Goal: Find specific page/section: Find specific page/section

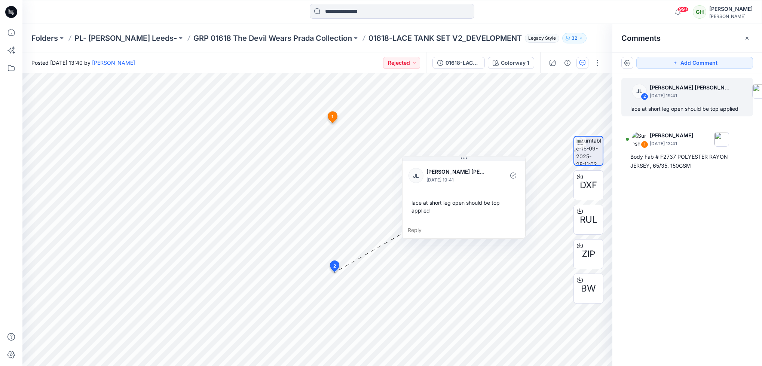
click at [6, 10] on icon at bounding box center [11, 12] width 12 height 12
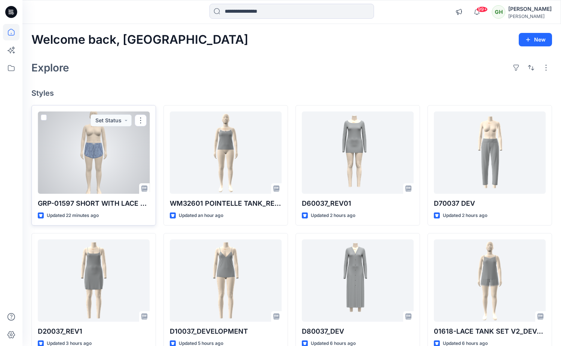
click at [146, 207] on p "GRP-01597 SHORT WITH LACE TRIM COLORWAY REV4" at bounding box center [94, 203] width 112 height 10
click at [121, 205] on p "GRP-01597 SHORT WITH LACE TRIM COLORWAY REV4" at bounding box center [94, 203] width 112 height 10
click at [85, 164] on div at bounding box center [94, 152] width 112 height 82
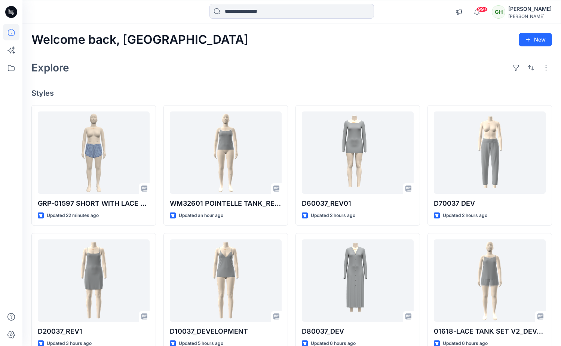
click at [361, 38] on div "Welcome back, Gayan New" at bounding box center [291, 40] width 521 height 14
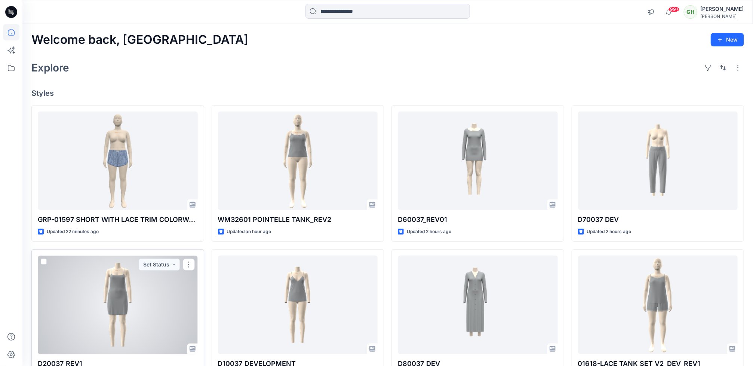
scroll to position [56, 0]
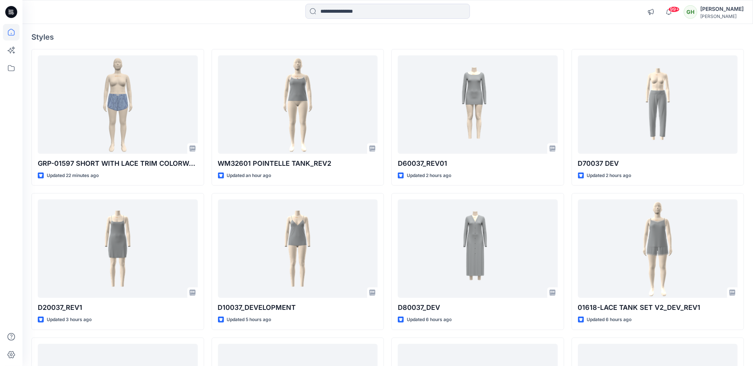
click at [506, 17] on div at bounding box center [387, 12] width 365 height 16
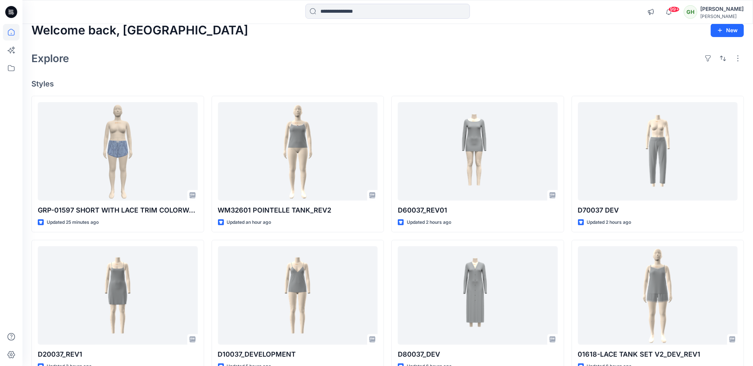
scroll to position [0, 0]
